Goal: Transaction & Acquisition: Purchase product/service

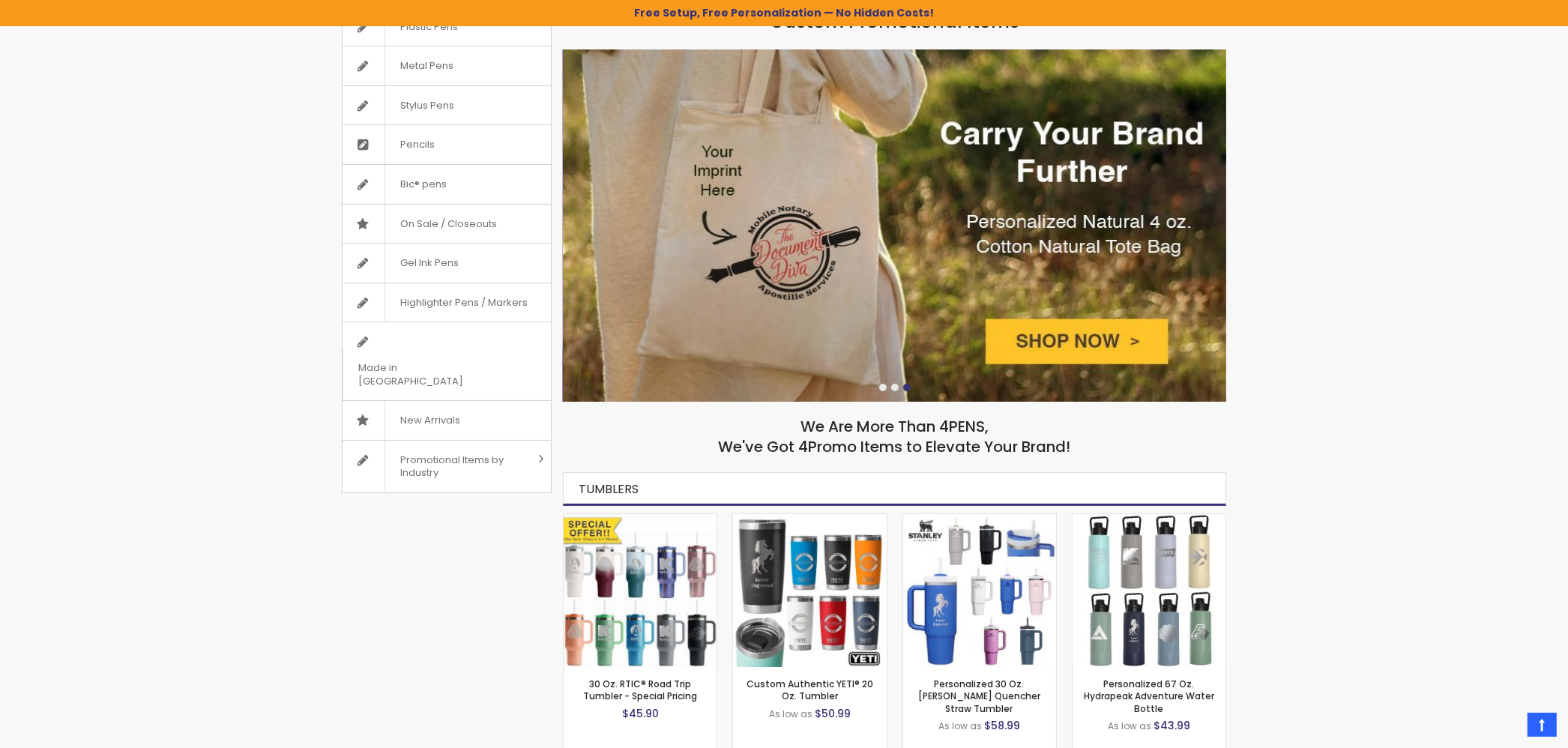
scroll to position [83, 0]
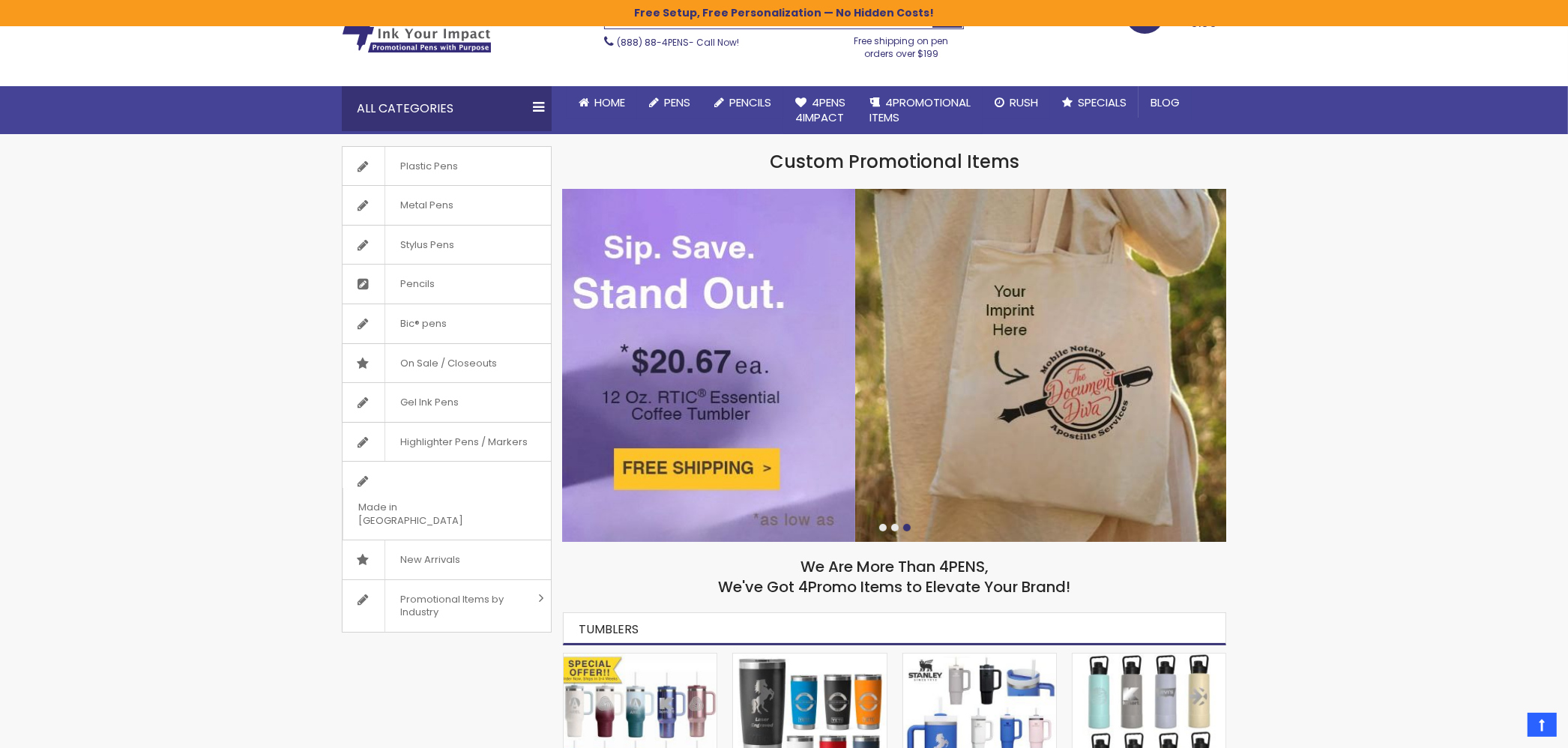
drag, startPoint x: 854, startPoint y: 351, endPoint x: 1435, endPoint y: 356, distance: 581.0
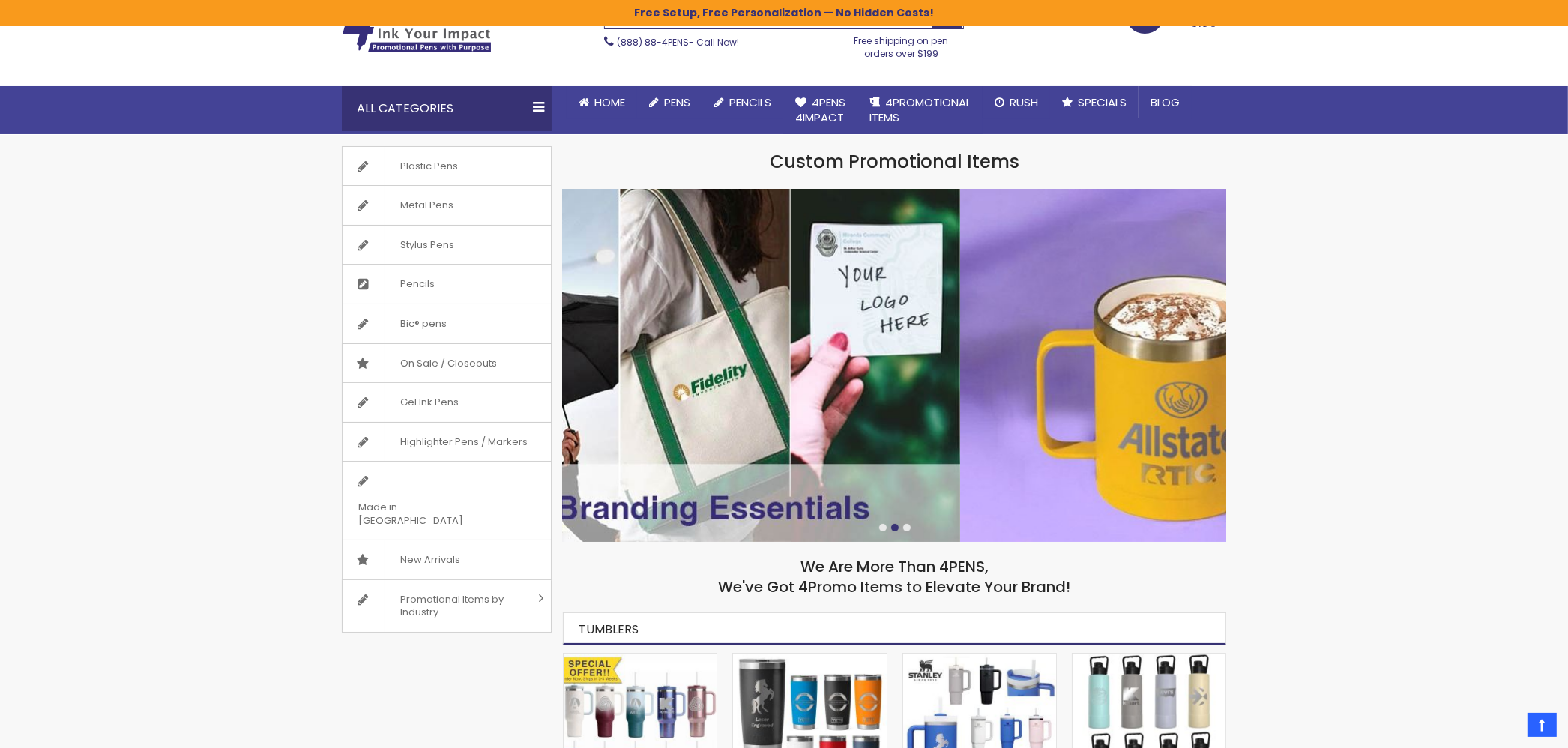
drag, startPoint x: 849, startPoint y: 365, endPoint x: 1287, endPoint y: 346, distance: 438.4
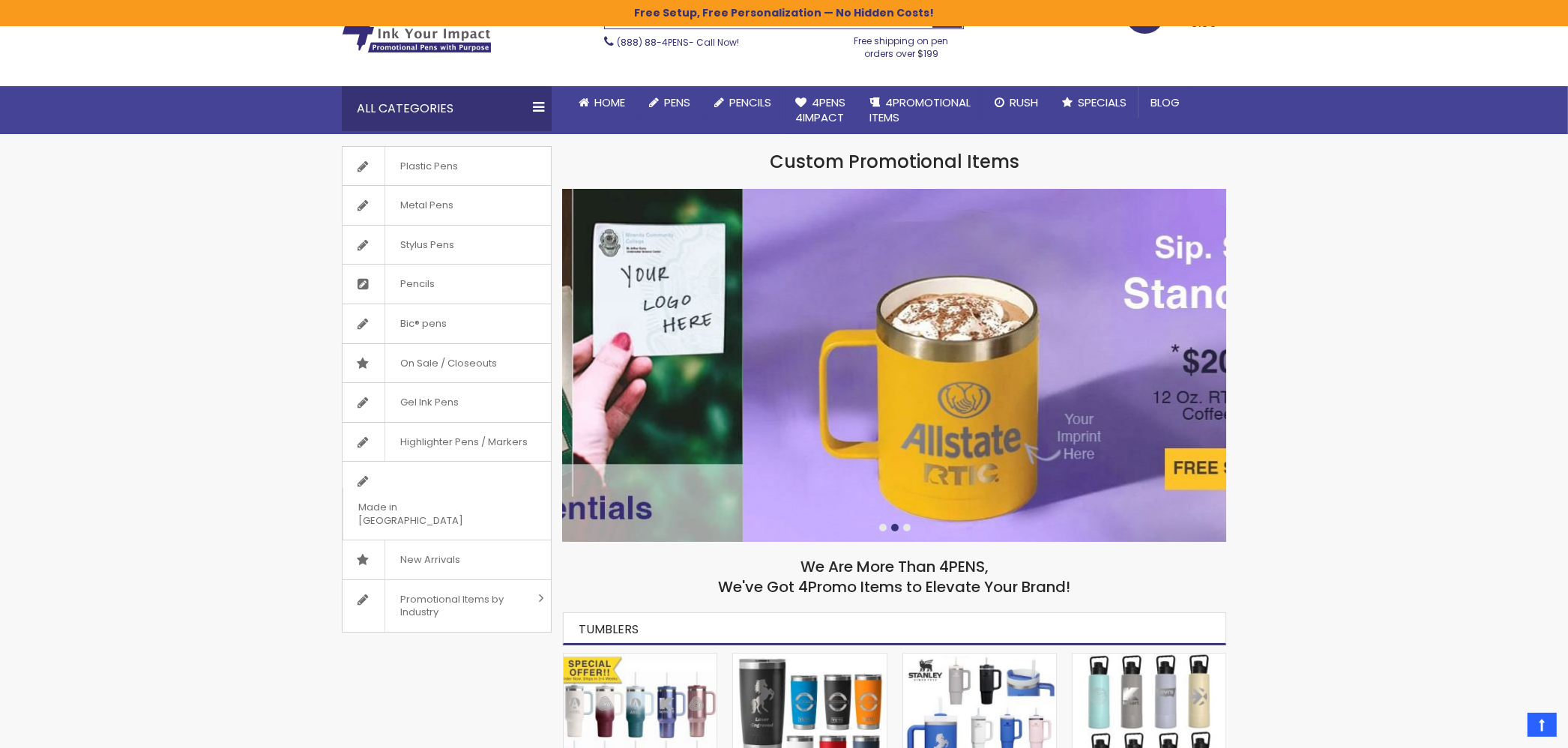
drag, startPoint x: 815, startPoint y: 295, endPoint x: 1111, endPoint y: 290, distance: 296.0
click at [1103, 286] on img at bounding box center [1074, 366] width 663 height 353
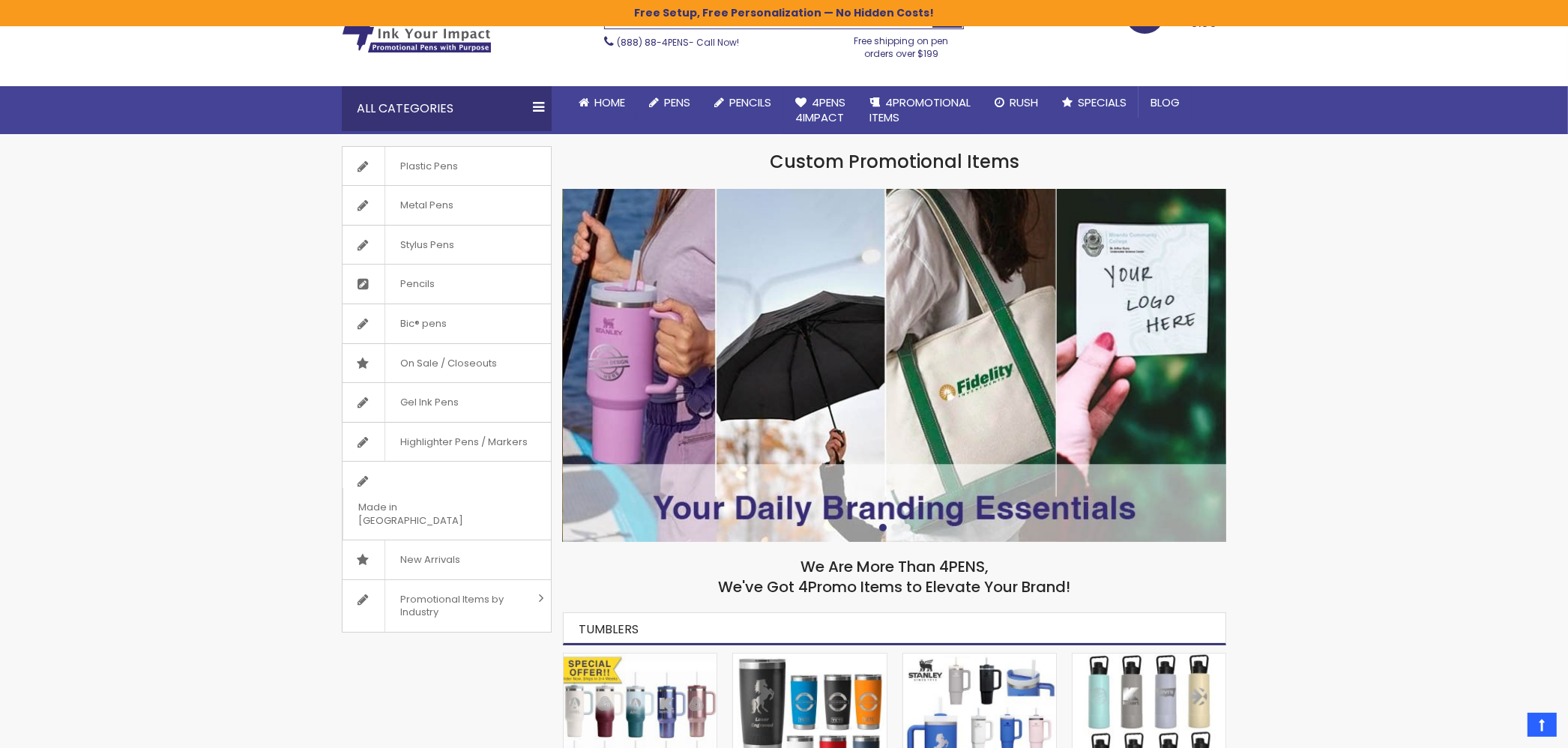
drag, startPoint x: 738, startPoint y: 301, endPoint x: 992, endPoint y: 295, distance: 254.1
click at [966, 295] on div at bounding box center [1557, 366] width 4642 height 353
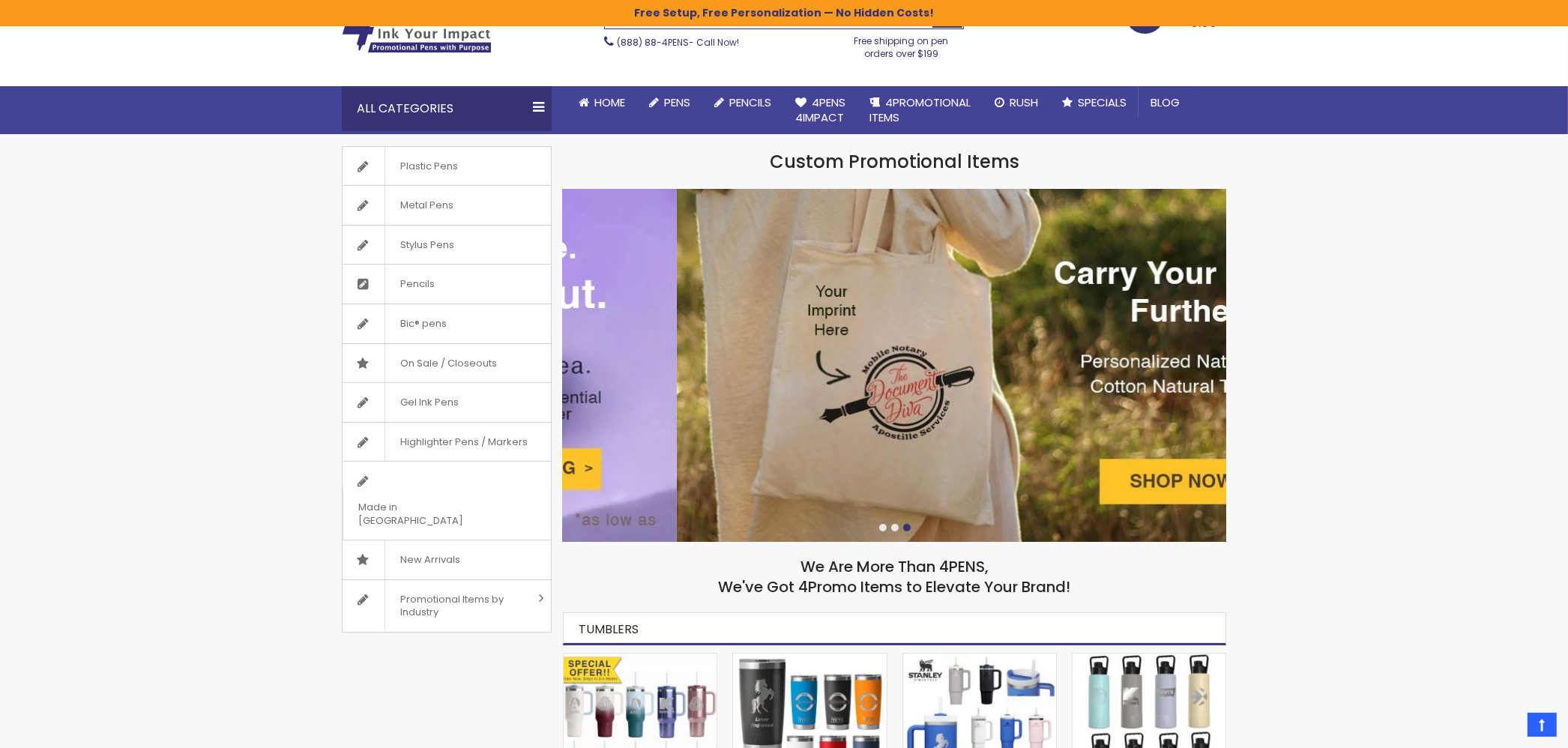
drag, startPoint x: 743, startPoint y: 318, endPoint x: 1055, endPoint y: 309, distance: 312.1
click at [1055, 309] on img at bounding box center [1008, 366] width 663 height 353
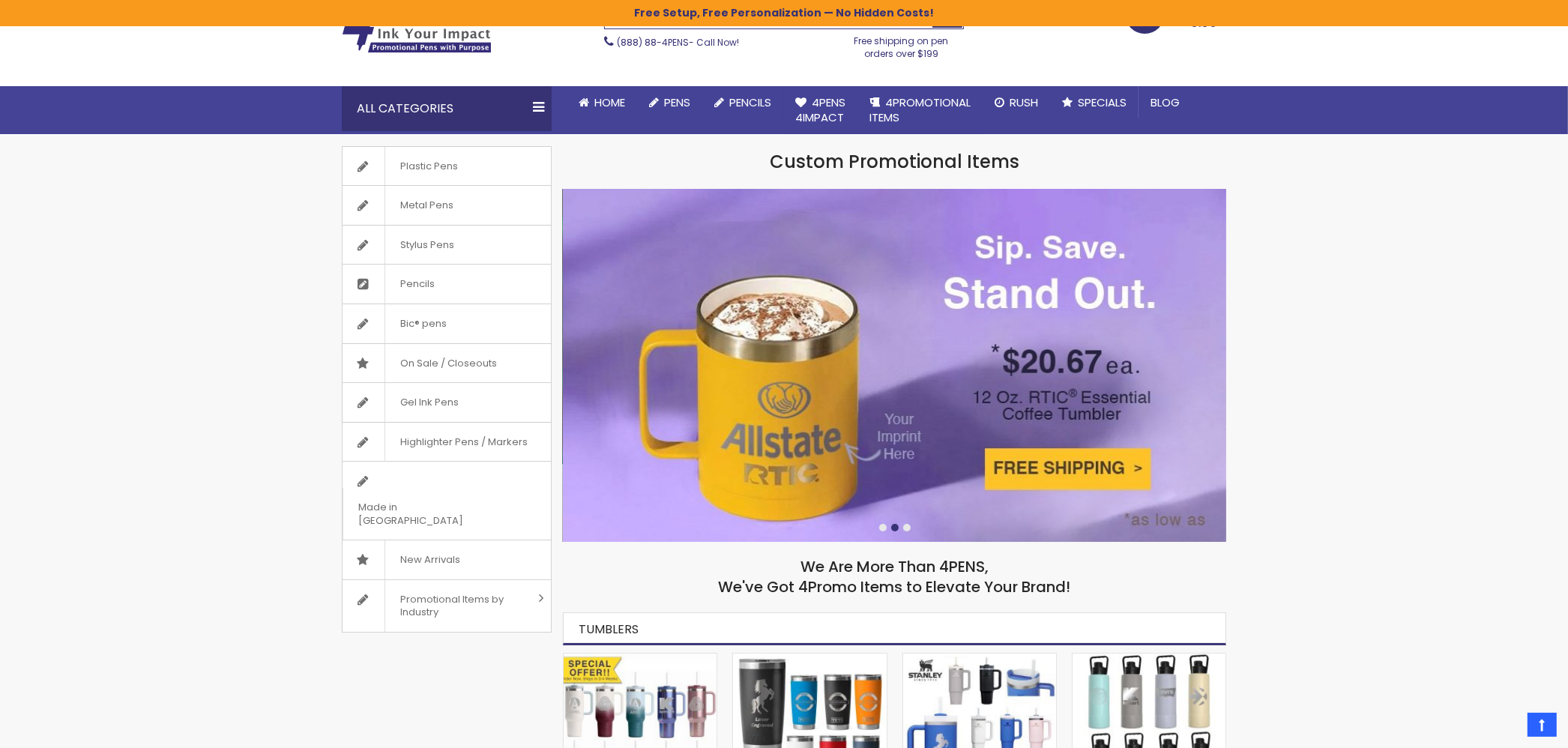
drag, startPoint x: 917, startPoint y: 338, endPoint x: 1467, endPoint y: 338, distance: 550.0
drag, startPoint x: 1052, startPoint y: 331, endPoint x: 616, endPoint y: 263, distance: 441.3
click at [639, 270] on img at bounding box center [894, 366] width 663 height 353
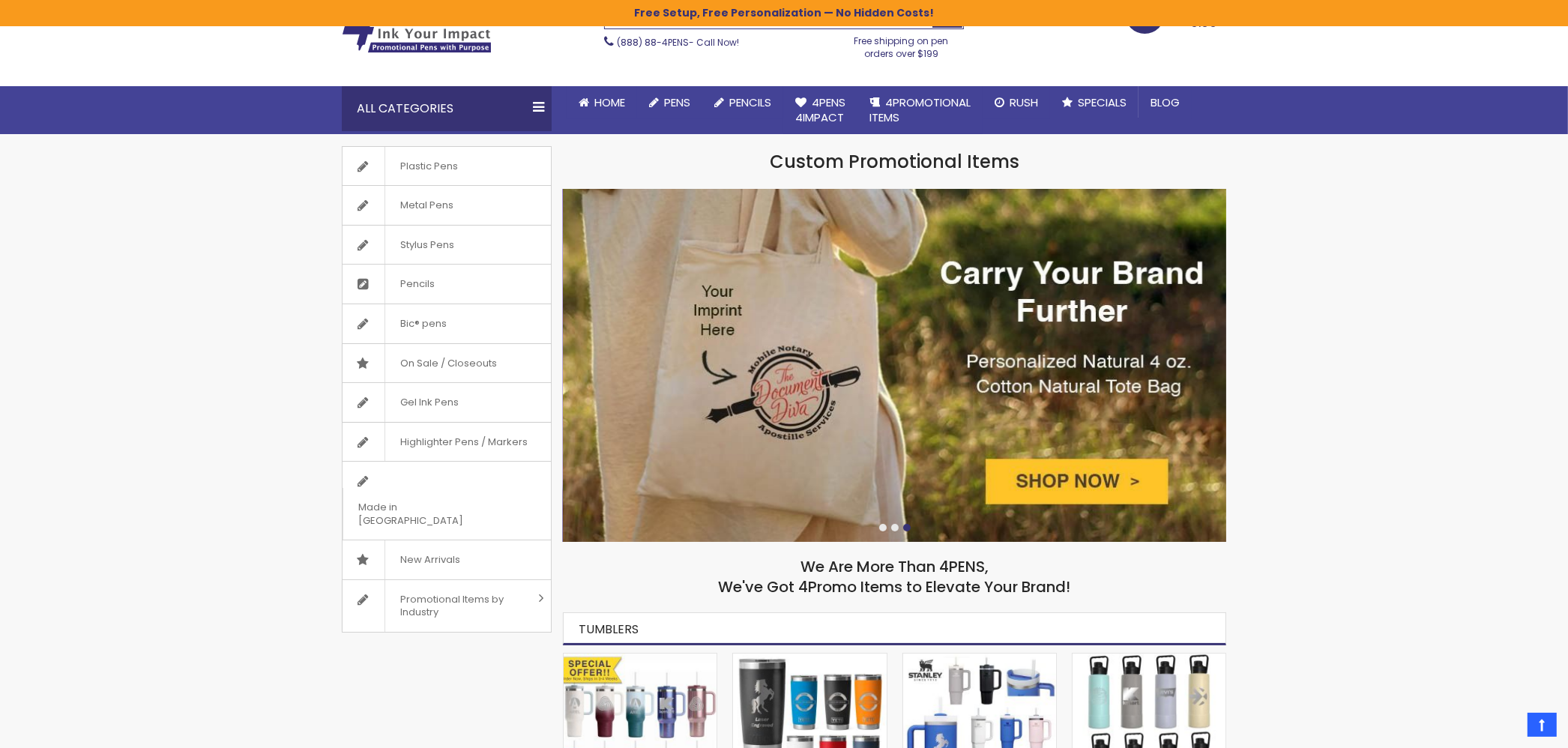
drag, startPoint x: 932, startPoint y: 285, endPoint x: 669, endPoint y: 287, distance: 263.0
click at [676, 299] on img at bounding box center [894, 366] width 663 height 353
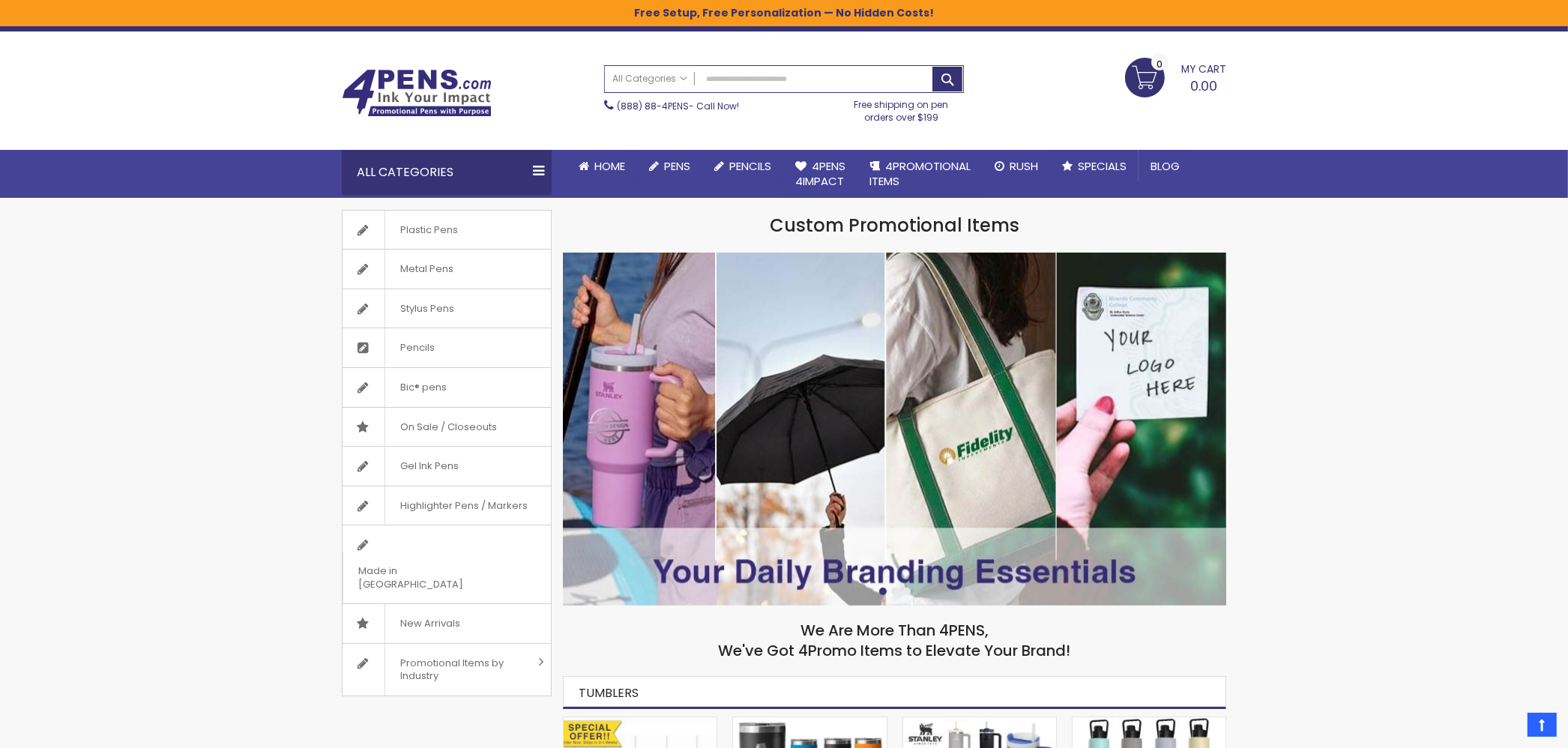
scroll to position [0, 0]
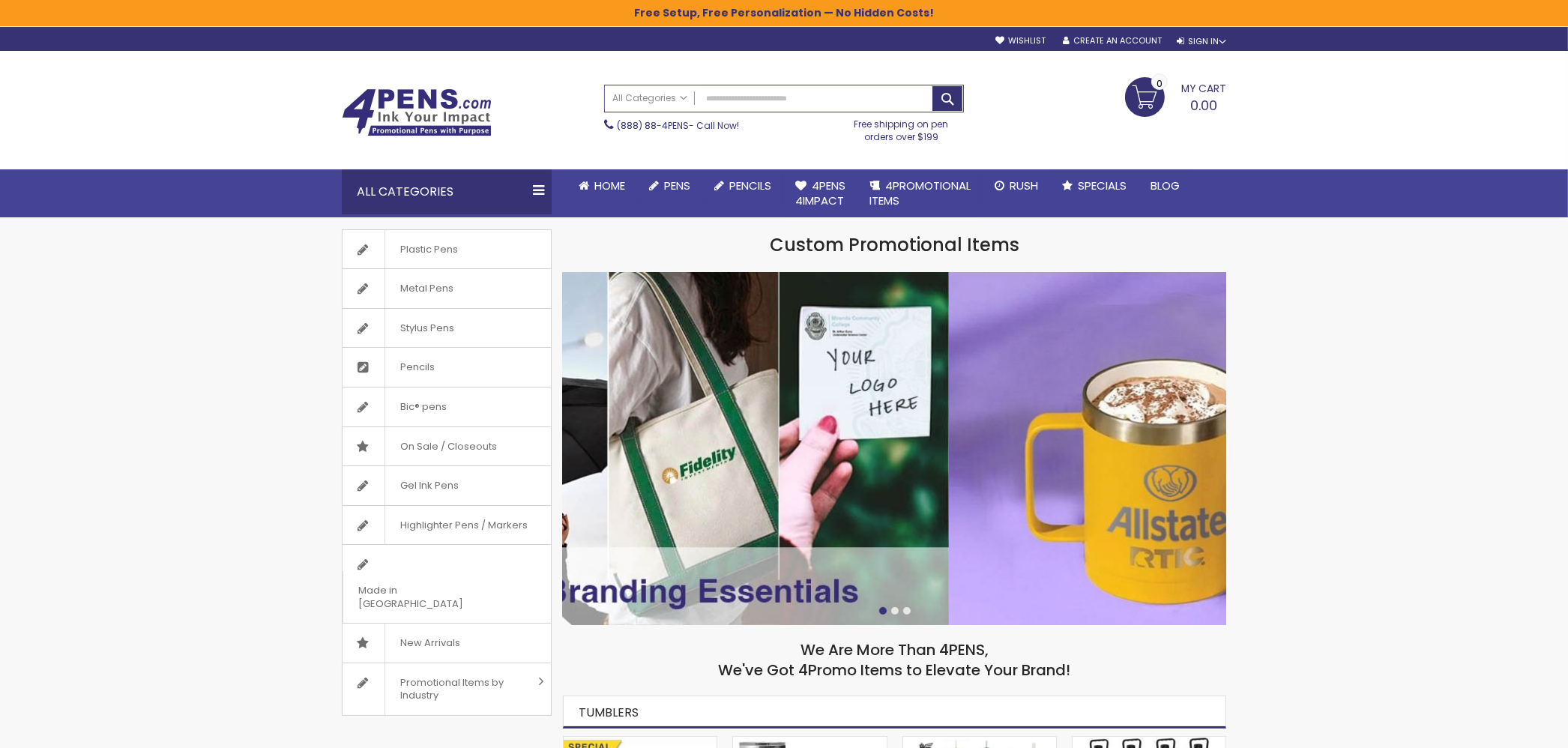
drag, startPoint x: 1198, startPoint y: 445, endPoint x: 688, endPoint y: 437, distance: 510.1
click at [685, 438] on img at bounding box center [617, 449] width 663 height 353
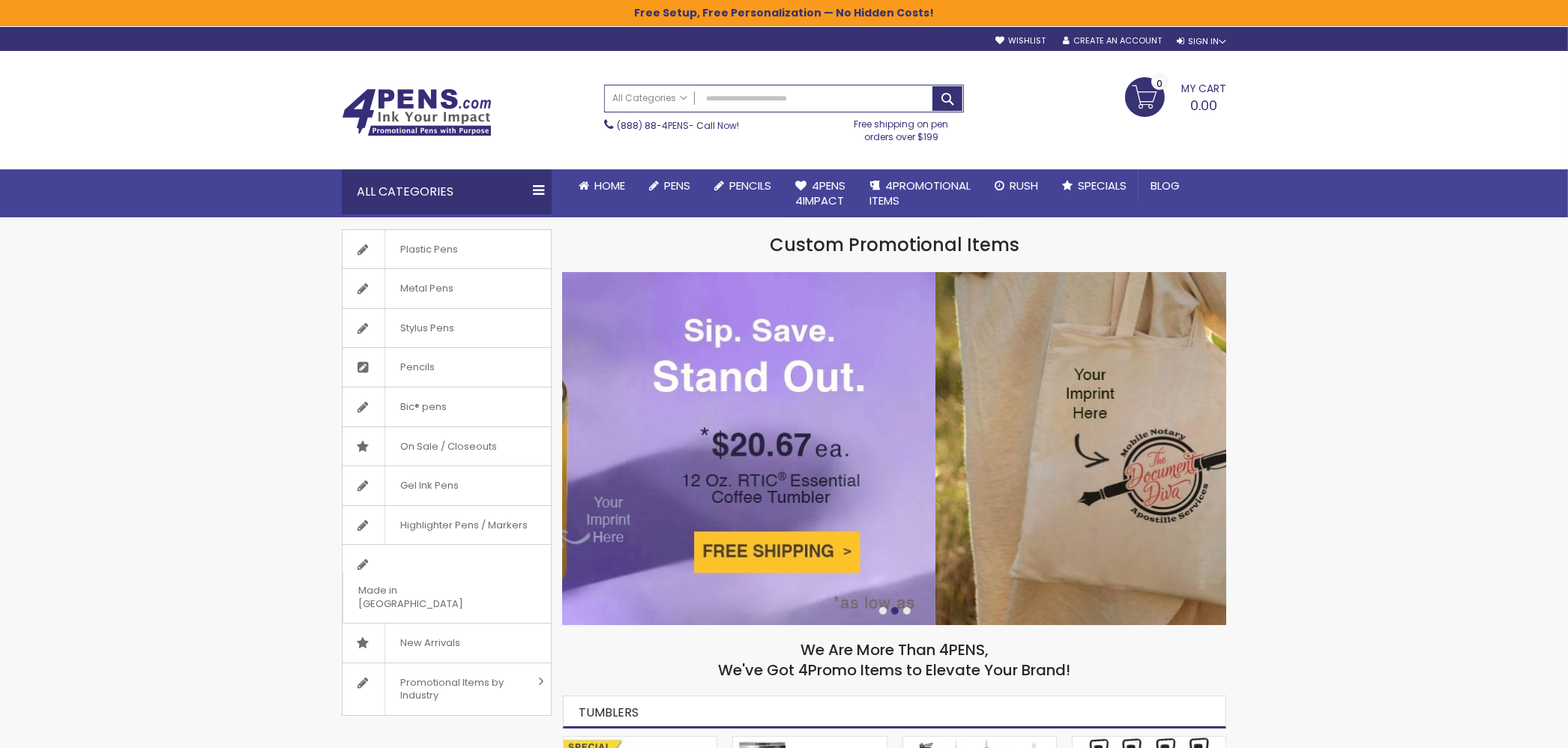
drag, startPoint x: 1169, startPoint y: 422, endPoint x: 656, endPoint y: 417, distance: 513.0
click at [656, 418] on img at bounding box center [603, 449] width 663 height 353
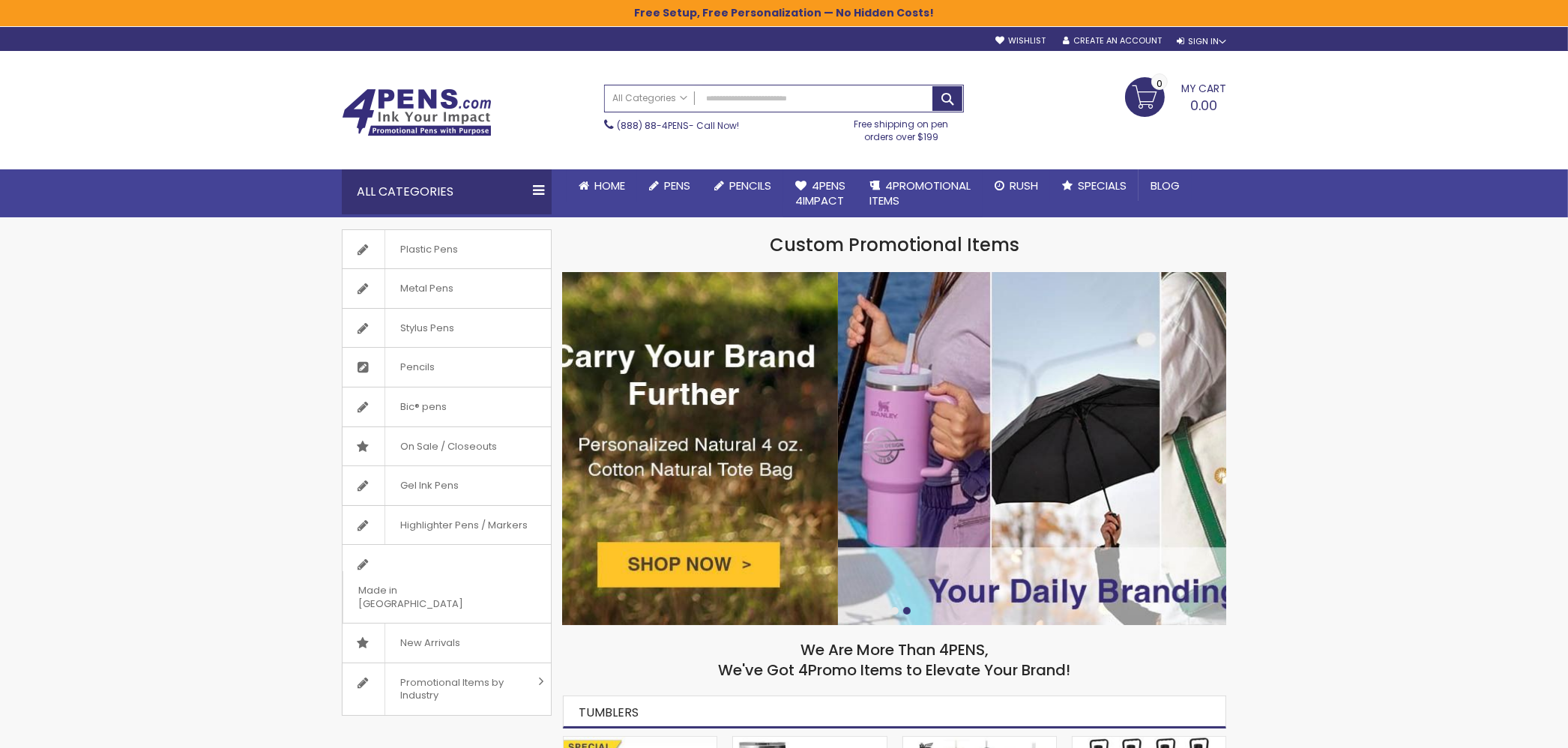
drag, startPoint x: 1166, startPoint y: 431, endPoint x: 627, endPoint y: 433, distance: 539.0
click at [660, 440] on img at bounding box center [506, 449] width 663 height 353
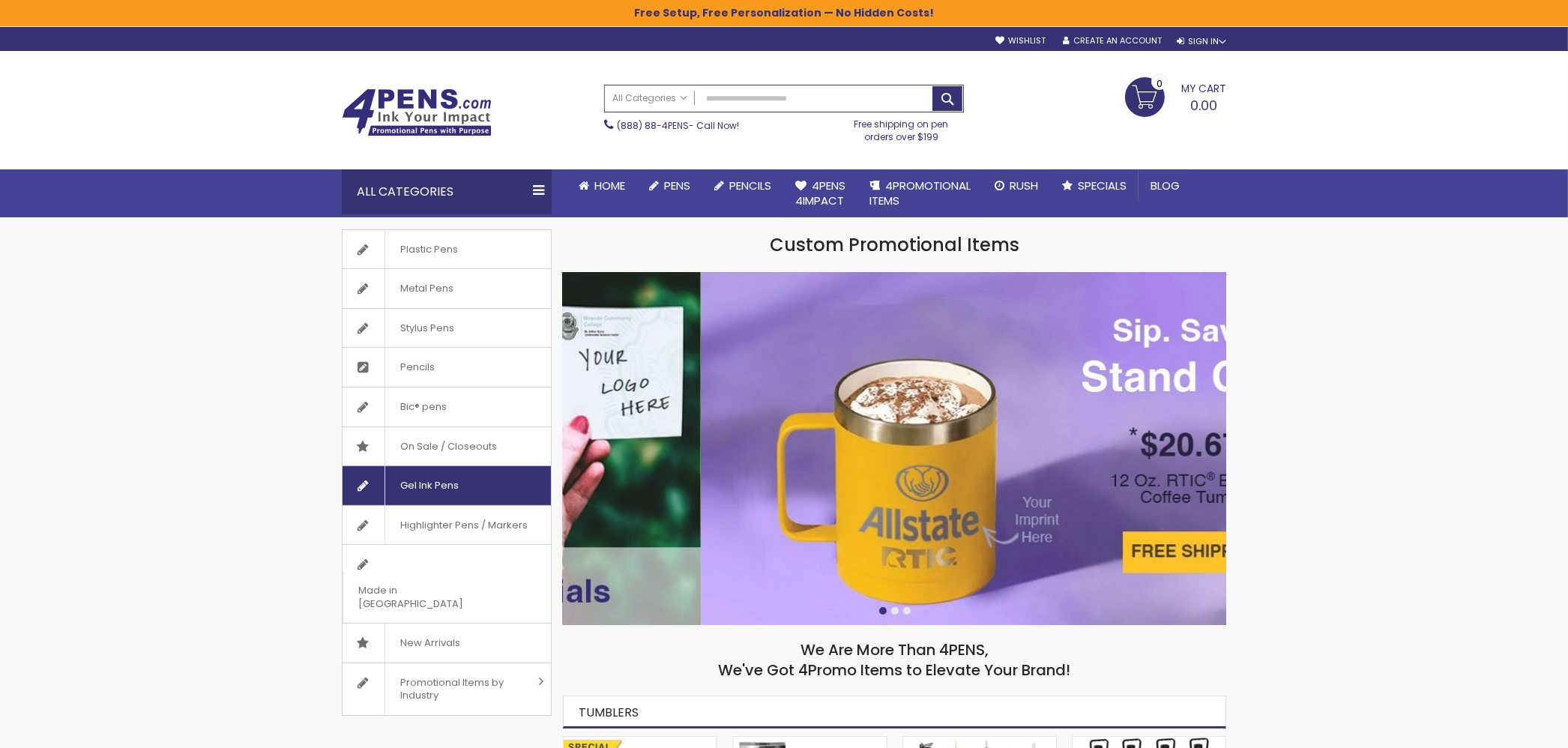
drag, startPoint x: 1178, startPoint y: 507, endPoint x: 443, endPoint y: 483, distance: 735.4
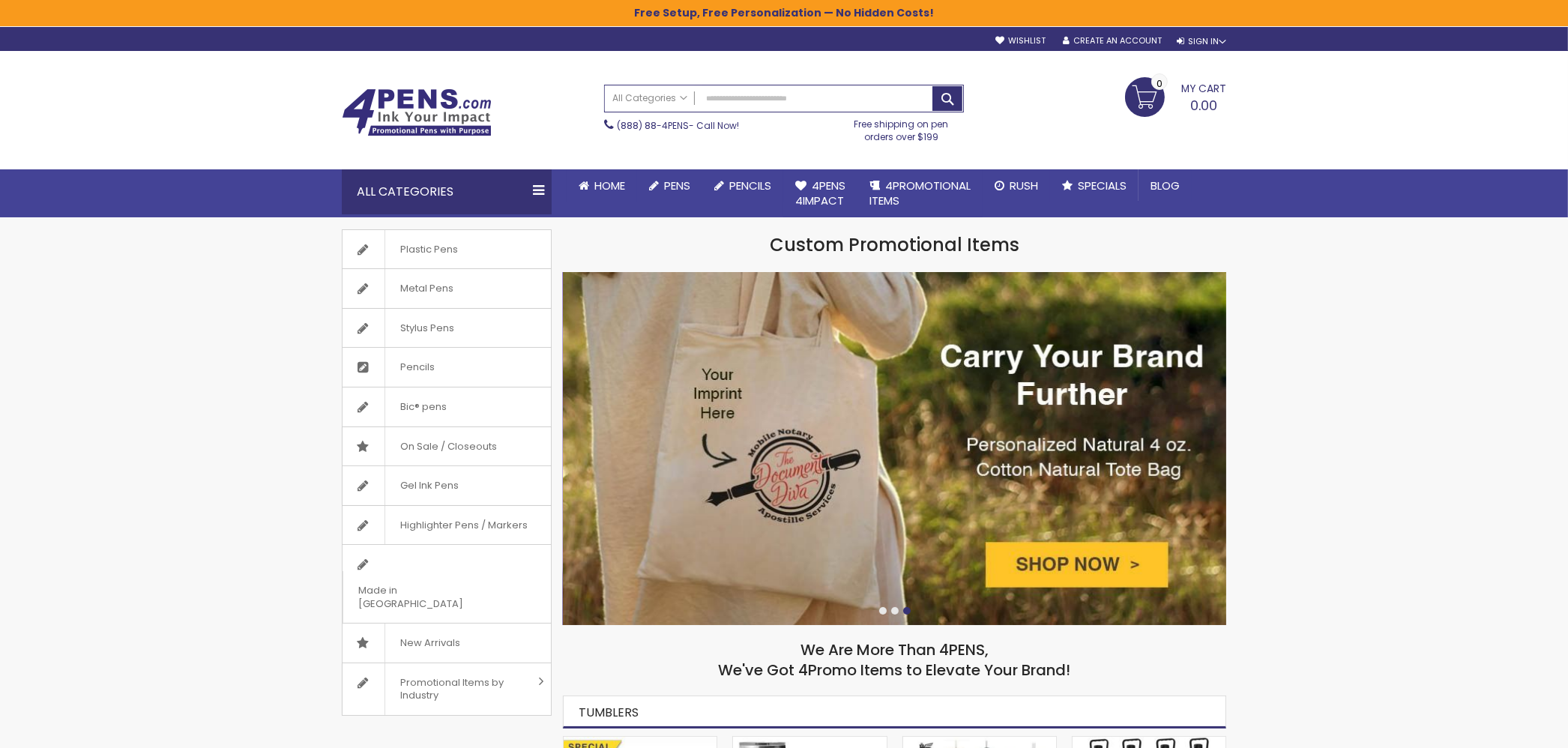
click at [828, 492] on img at bounding box center [894, 449] width 663 height 353
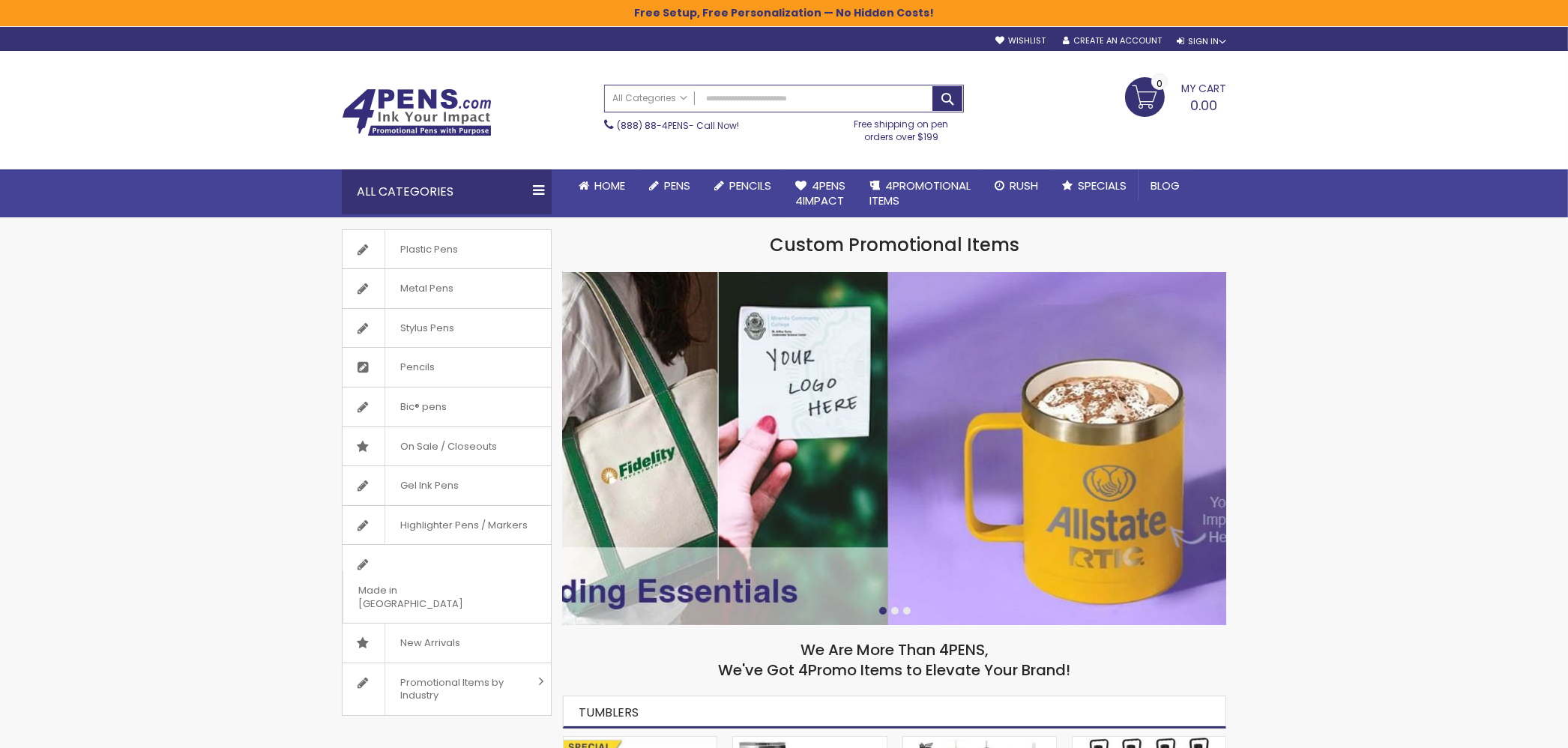
drag, startPoint x: 864, startPoint y: 518, endPoint x: 772, endPoint y: 492, distance: 95.6
click at [791, 505] on div at bounding box center [1219, 449] width 4642 height 353
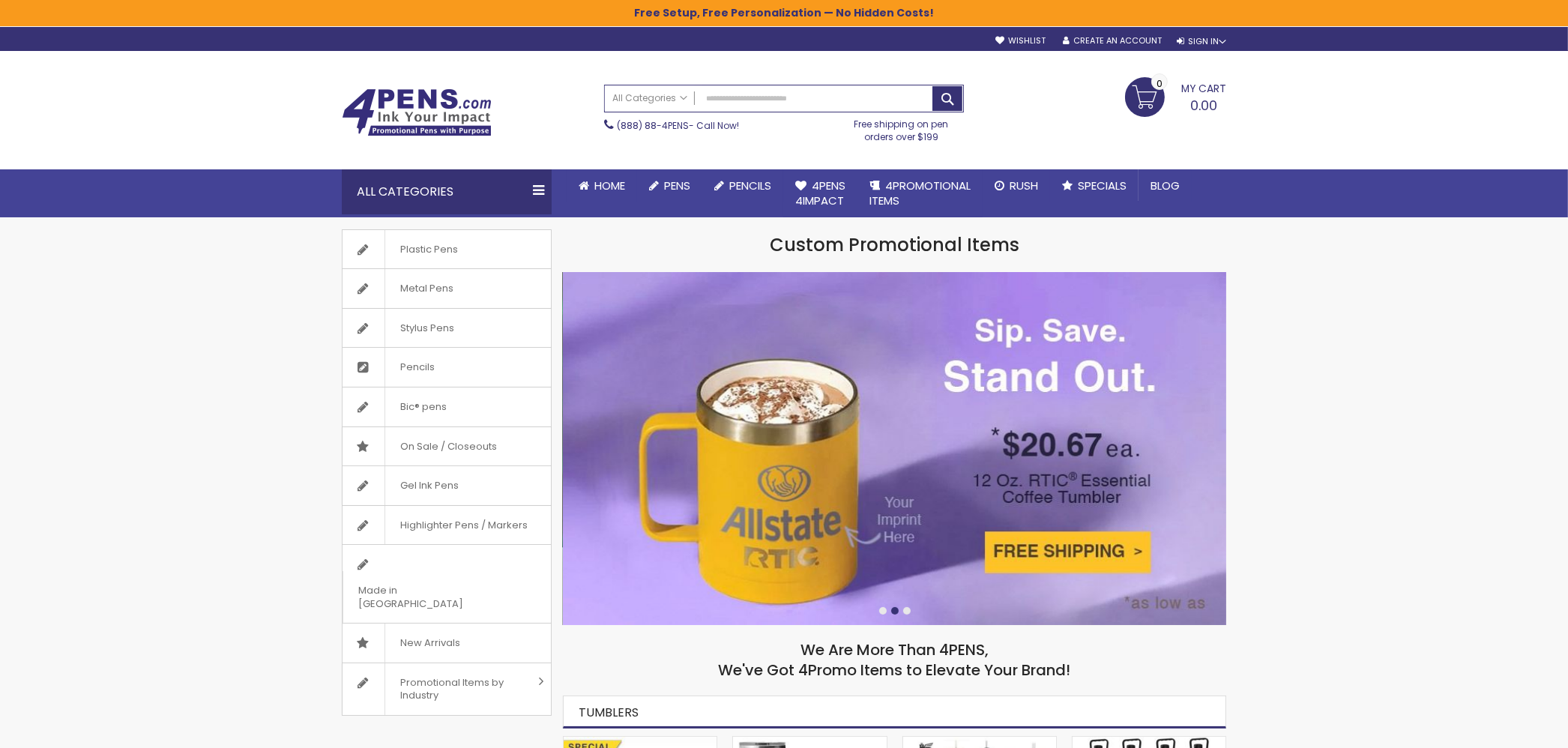
drag, startPoint x: 1178, startPoint y: 477, endPoint x: 814, endPoint y: 508, distance: 365.3
click at [817, 508] on img at bounding box center [894, 449] width 663 height 353
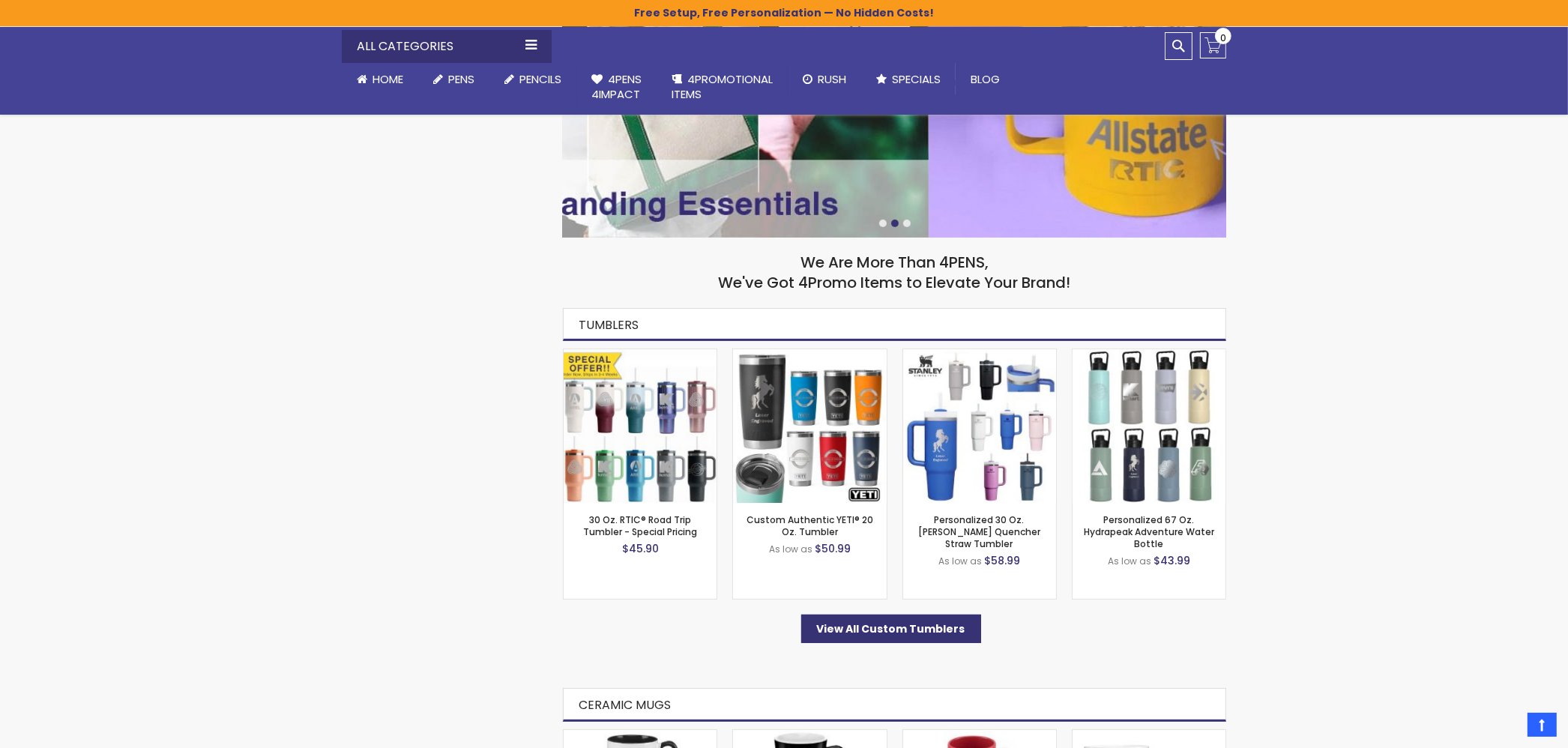
scroll to position [499, 0]
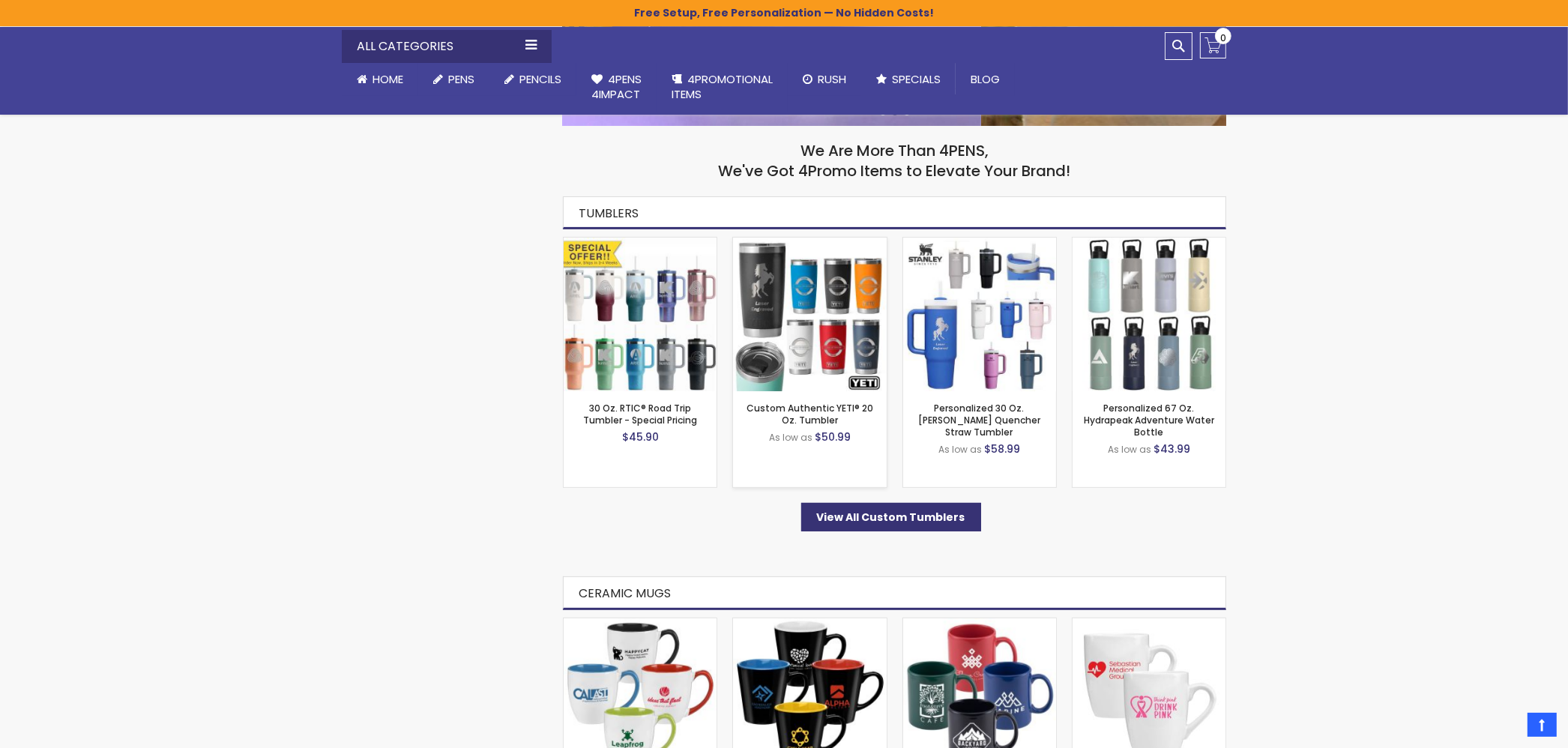
click at [770, 297] on img at bounding box center [809, 314] width 152 height 153
click at [860, 385] on img at bounding box center [809, 314] width 152 height 153
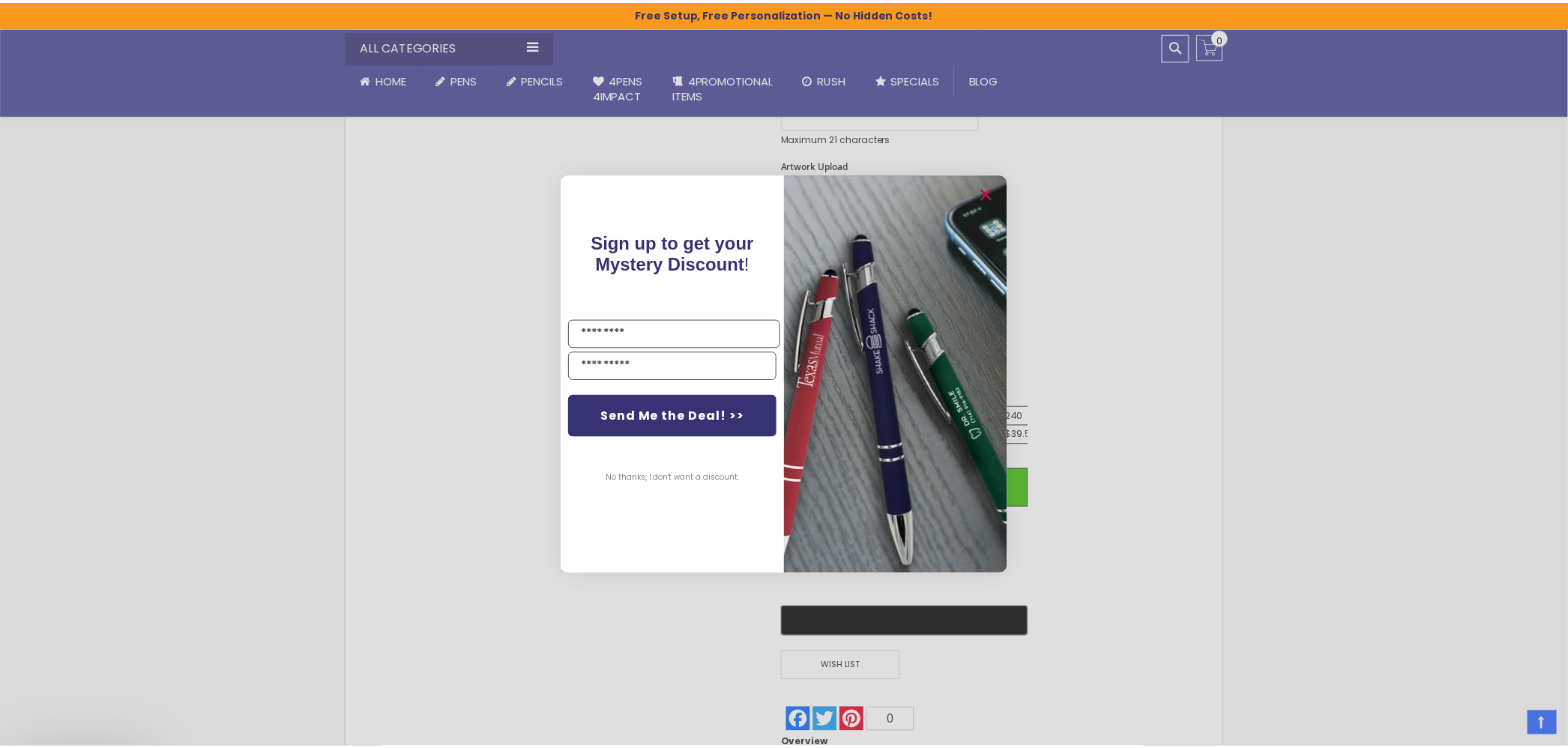
scroll to position [916, 0]
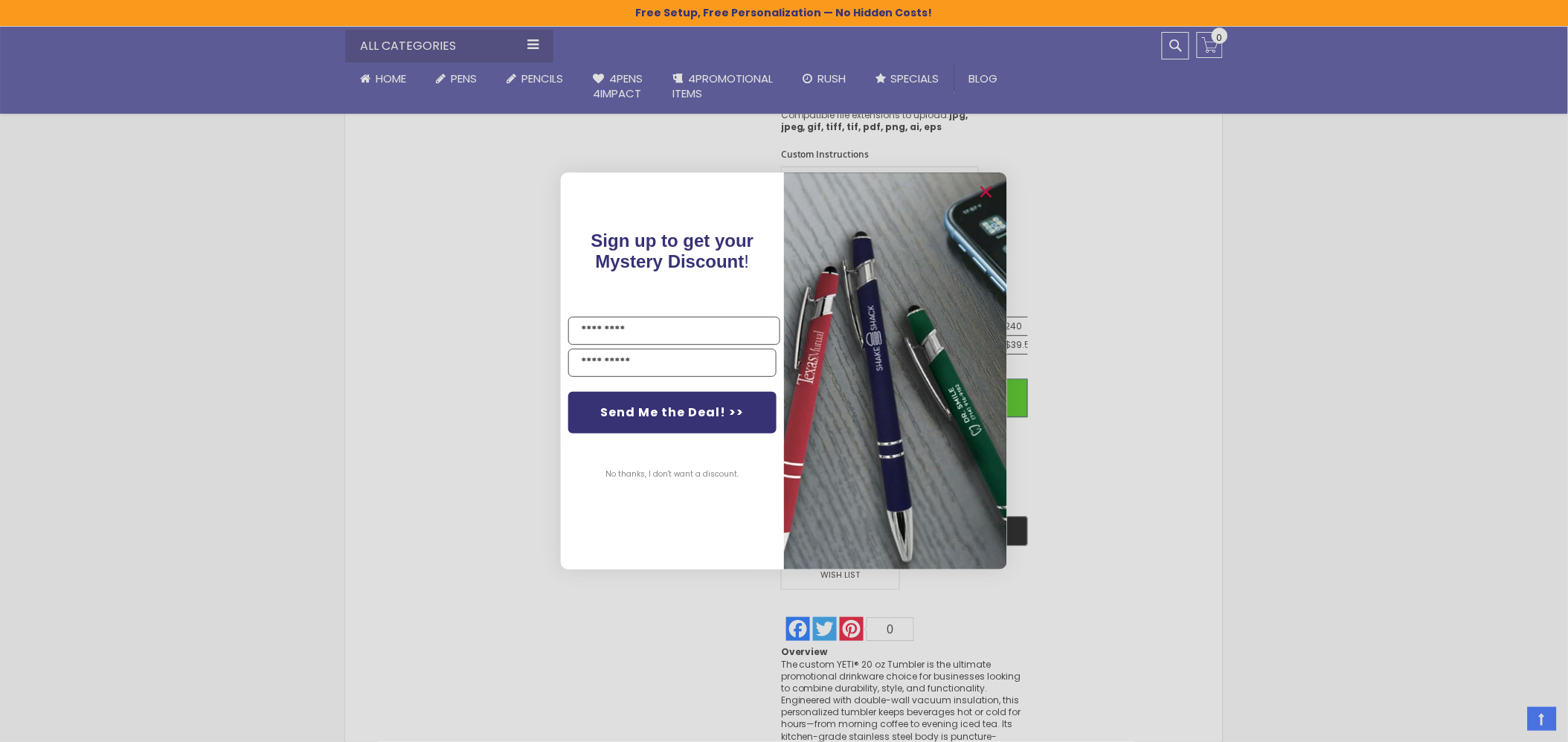
click at [1134, 303] on div "Close dialog Sign up to get your Mystery Discount ! Name Email Send Me the Deal…" at bounding box center [784, 371] width 1568 height 742
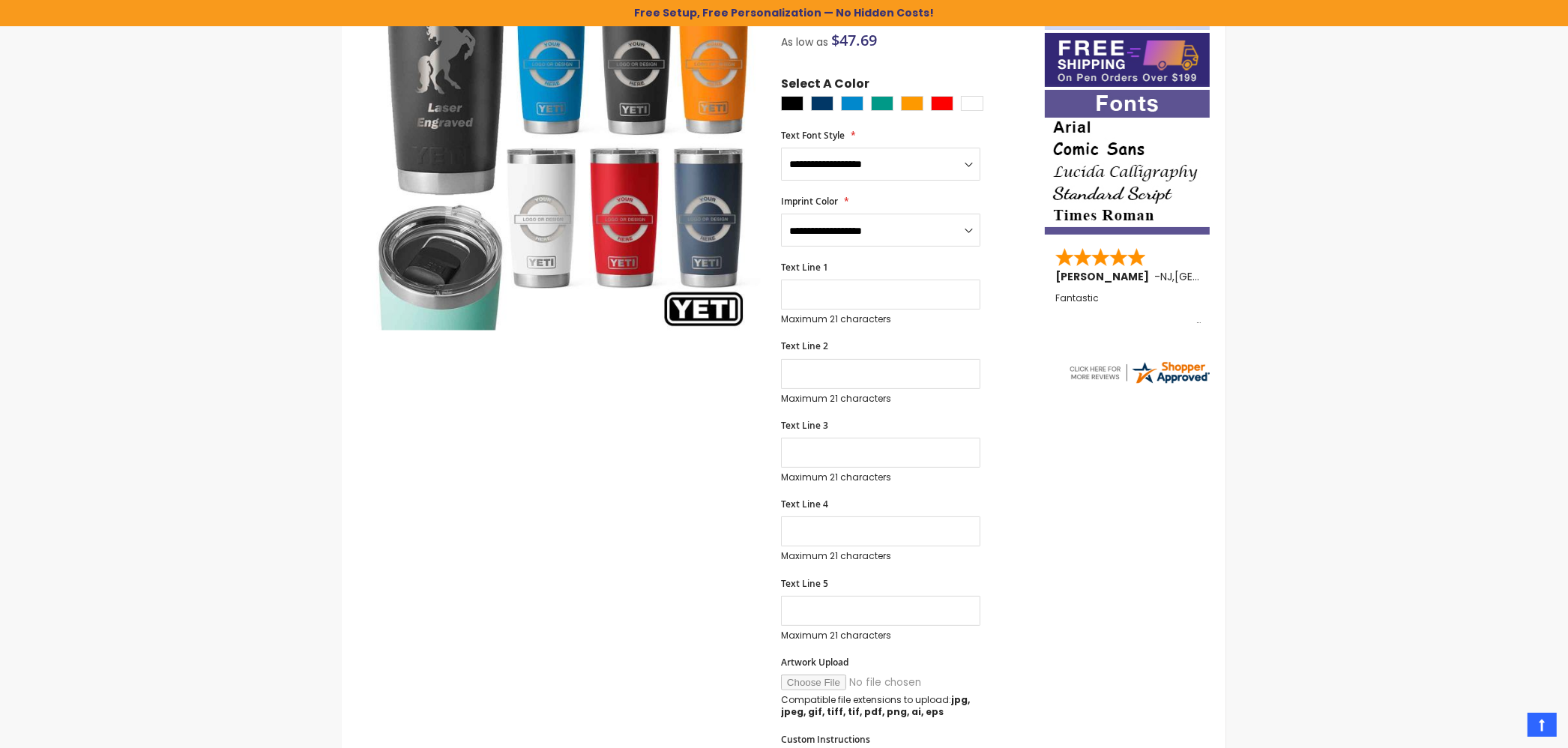
scroll to position [0, 0]
